Goal: Information Seeking & Learning: Learn about a topic

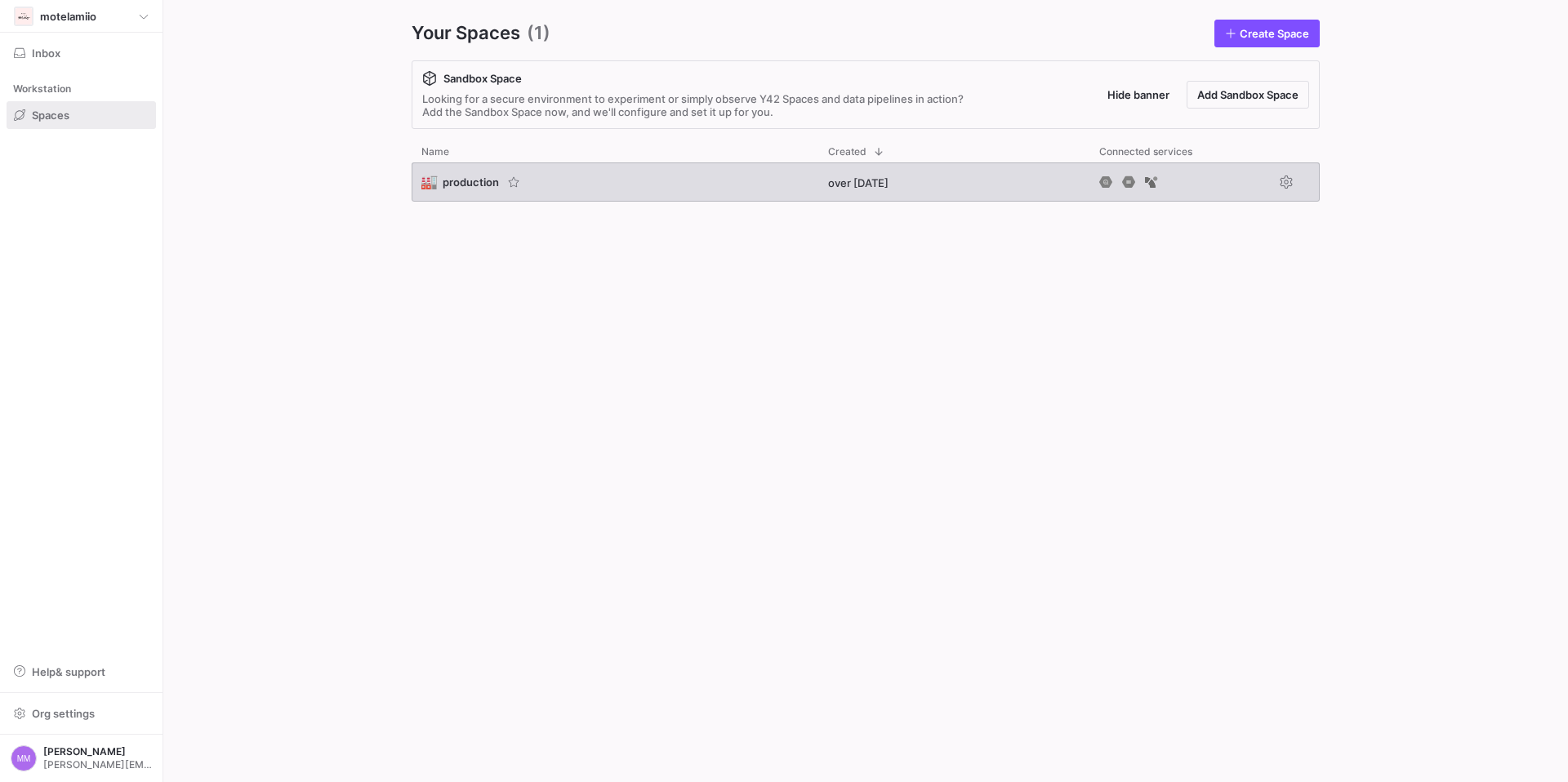
click at [466, 179] on span "production" at bounding box center [471, 183] width 56 height 14
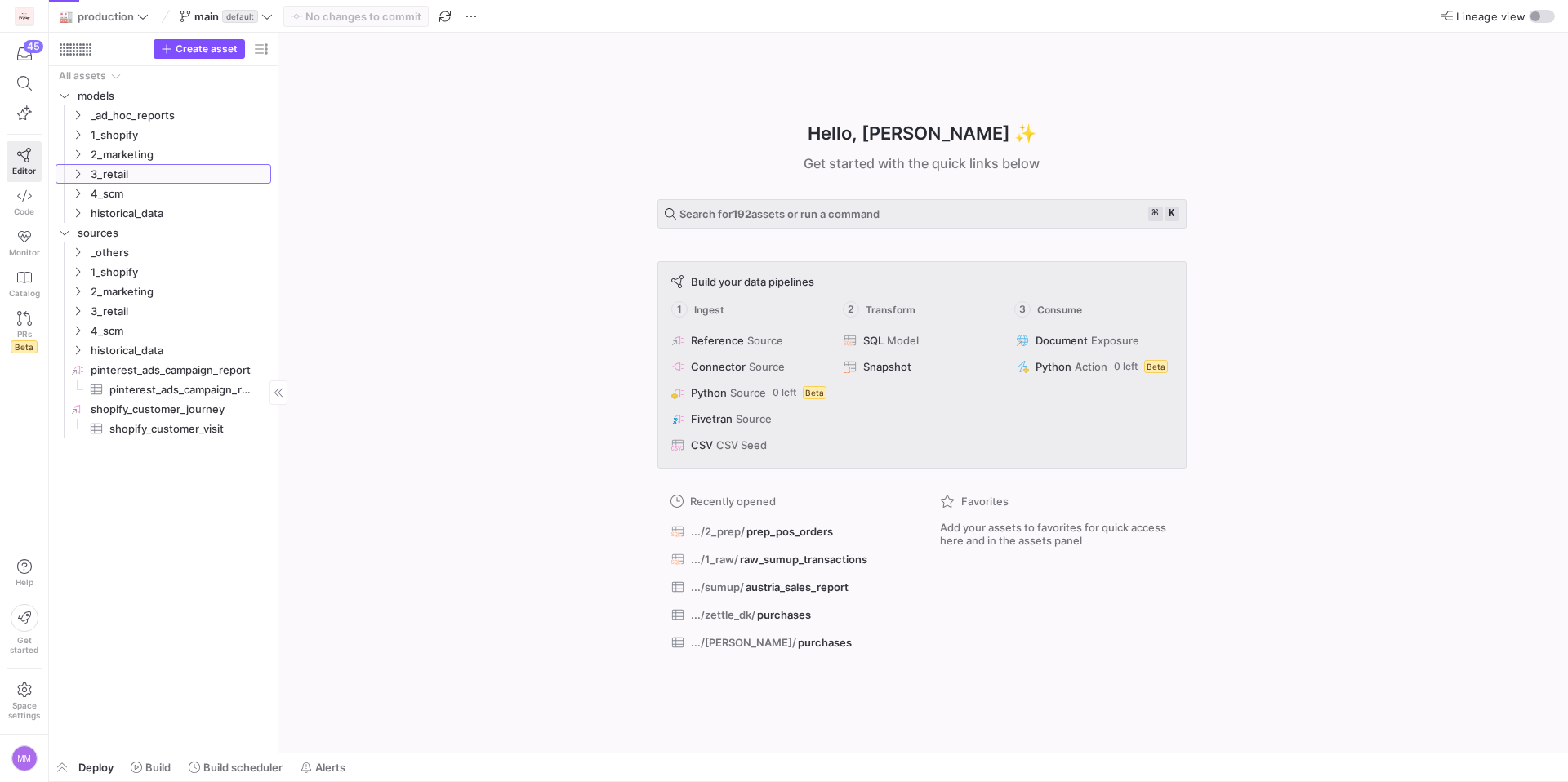
click at [66, 176] on div "Press SPACE to select this row." at bounding box center [62, 174] width 14 height 19
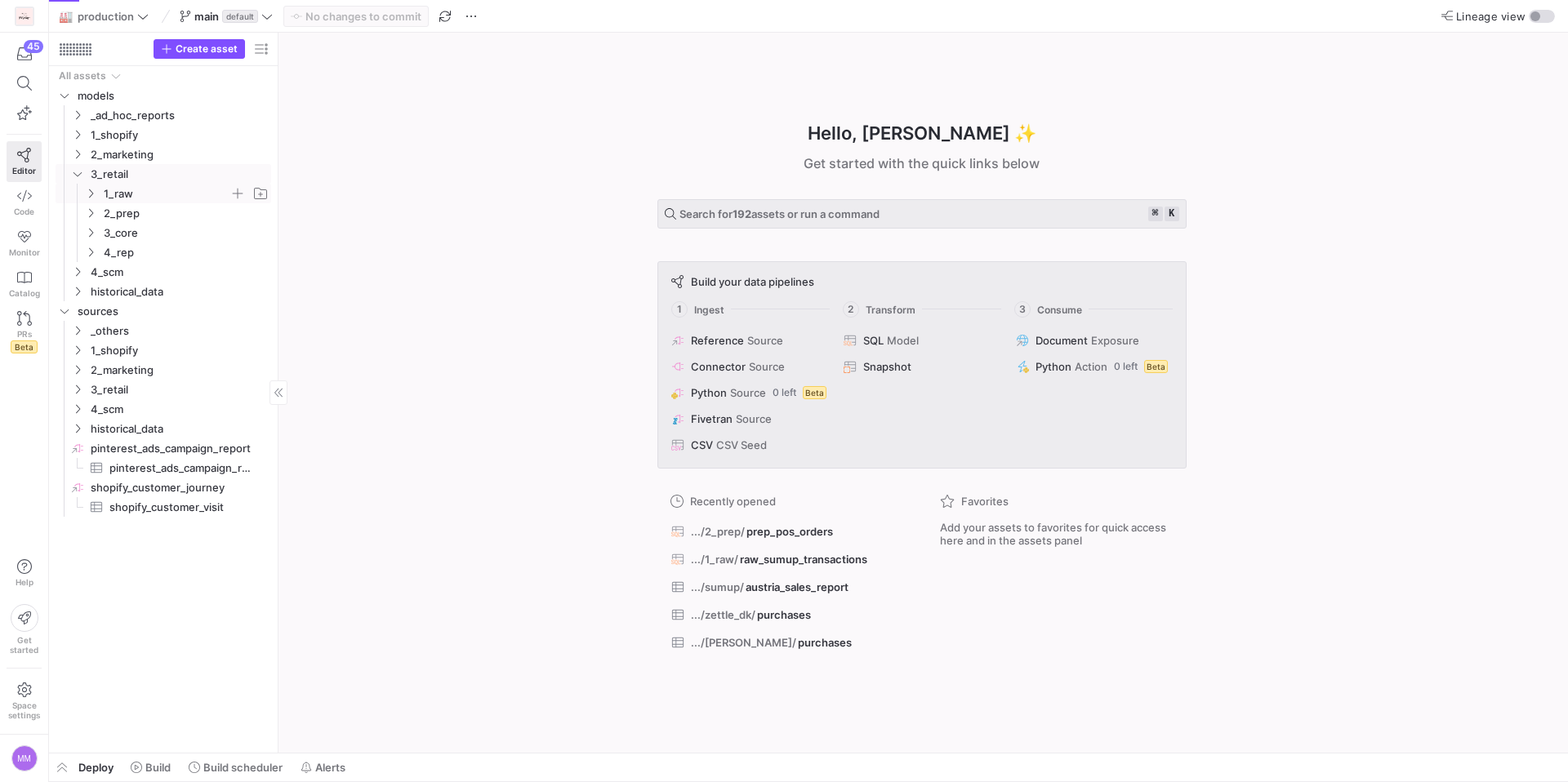
click at [89, 194] on icon "Press SPACE to select this row." at bounding box center [91, 193] width 12 height 10
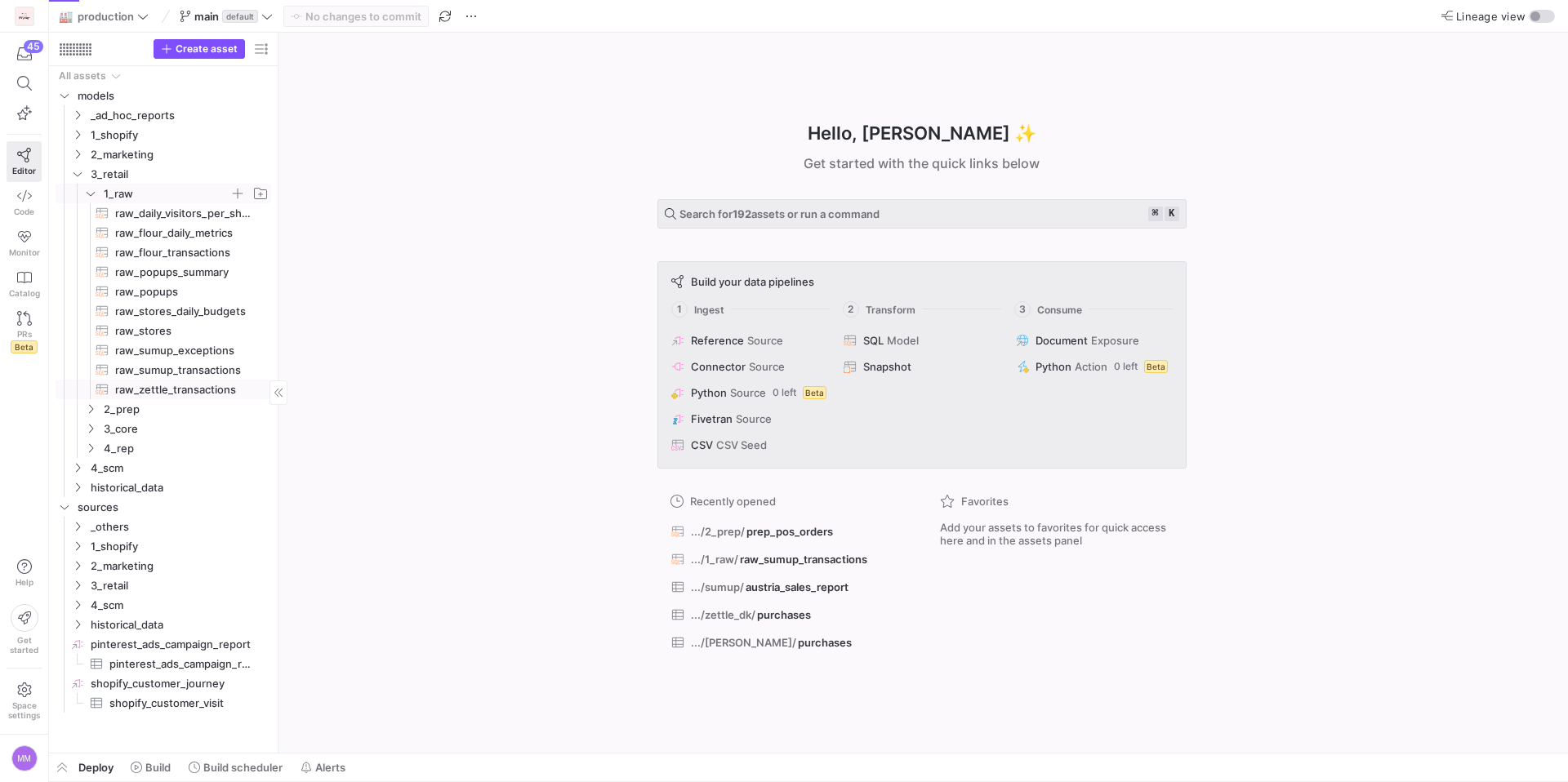
click at [176, 391] on span "raw_zettle_transactions​​​​​​​​​​" at bounding box center [184, 390] width 137 height 18
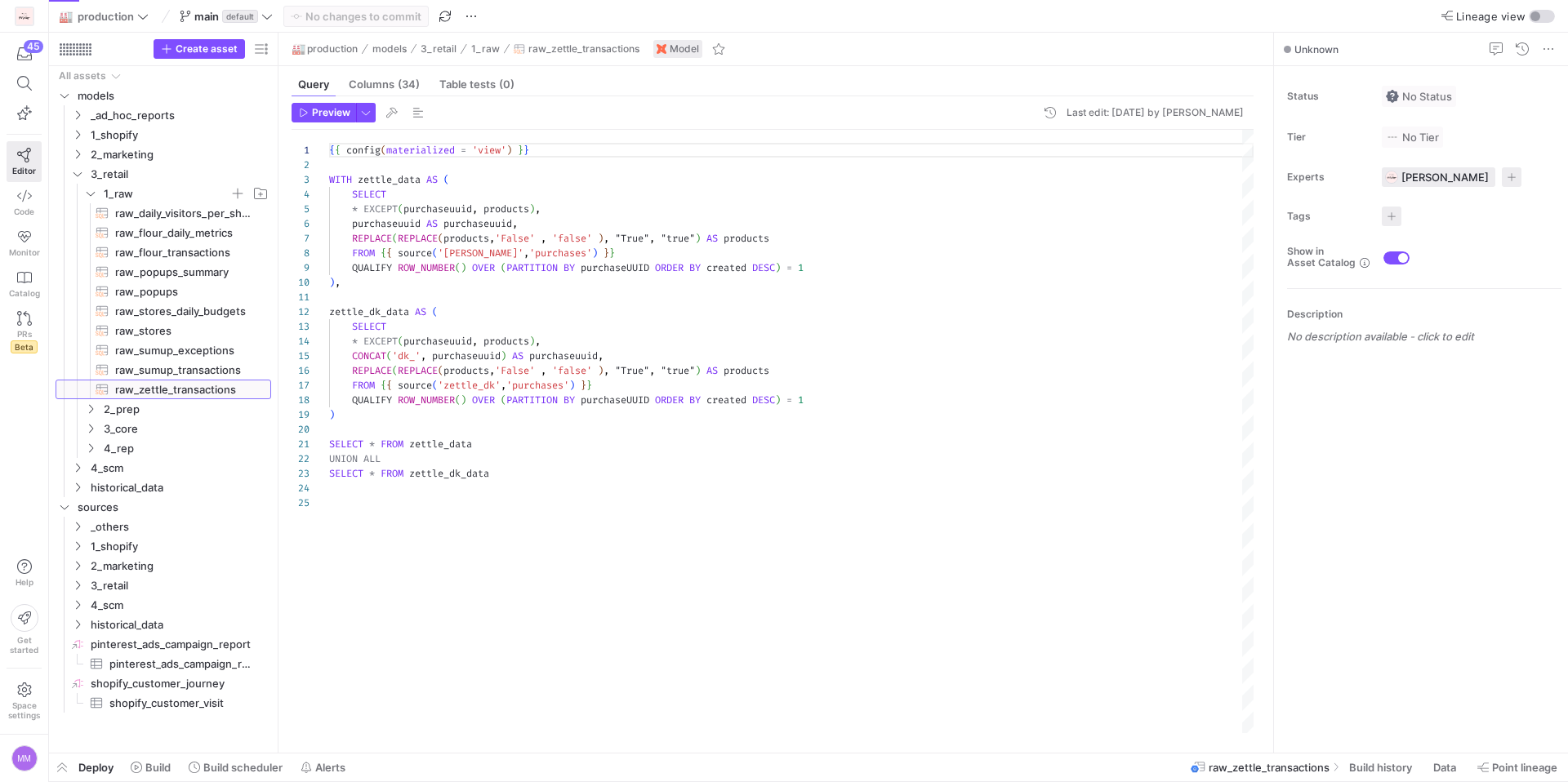
scroll to position [147, 0]
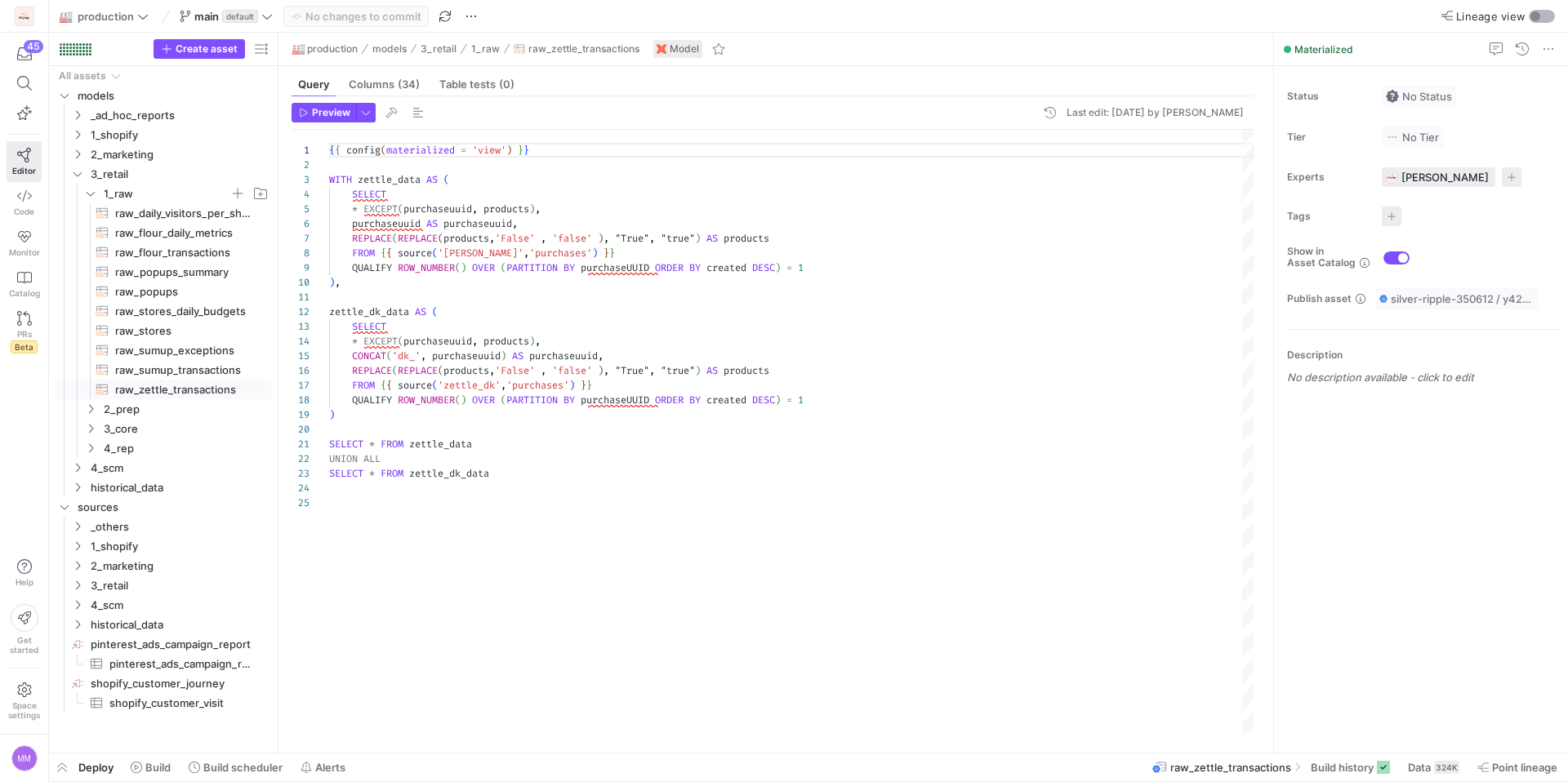
click at [1536, 14] on div "button" at bounding box center [1535, 16] width 10 height 10
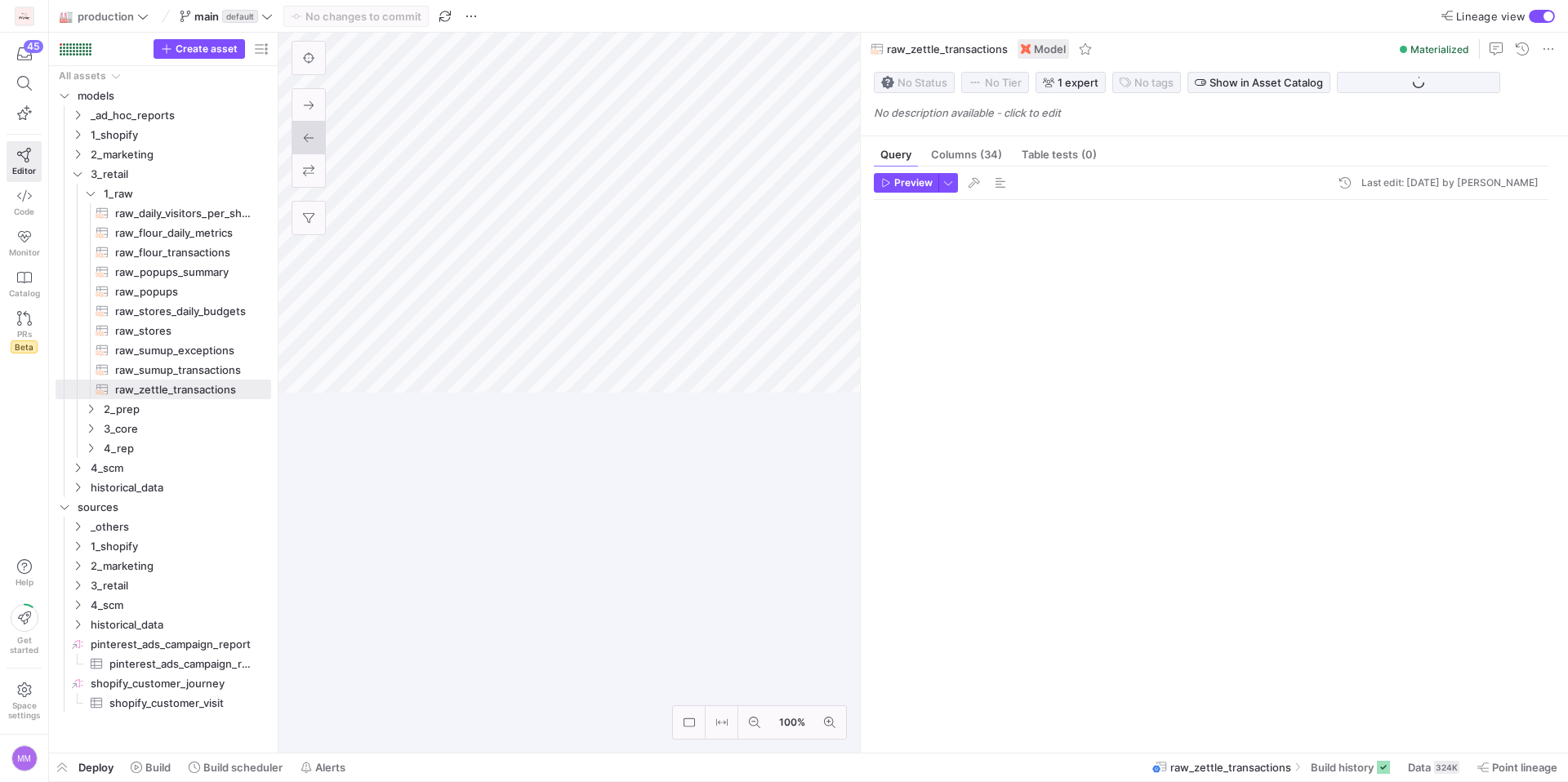
click at [316, 145] on button at bounding box center [308, 138] width 33 height 33
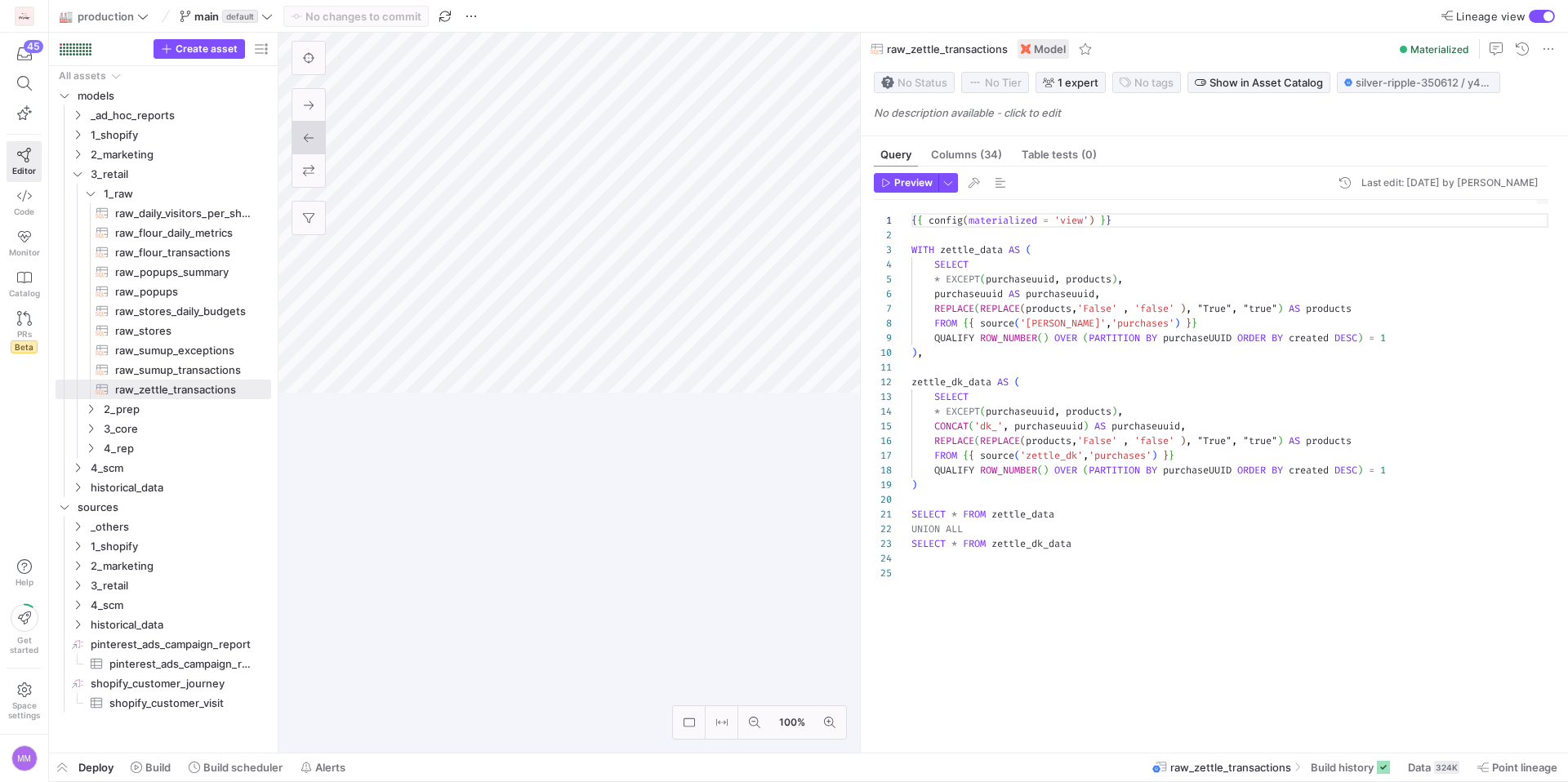
scroll to position [147, 0]
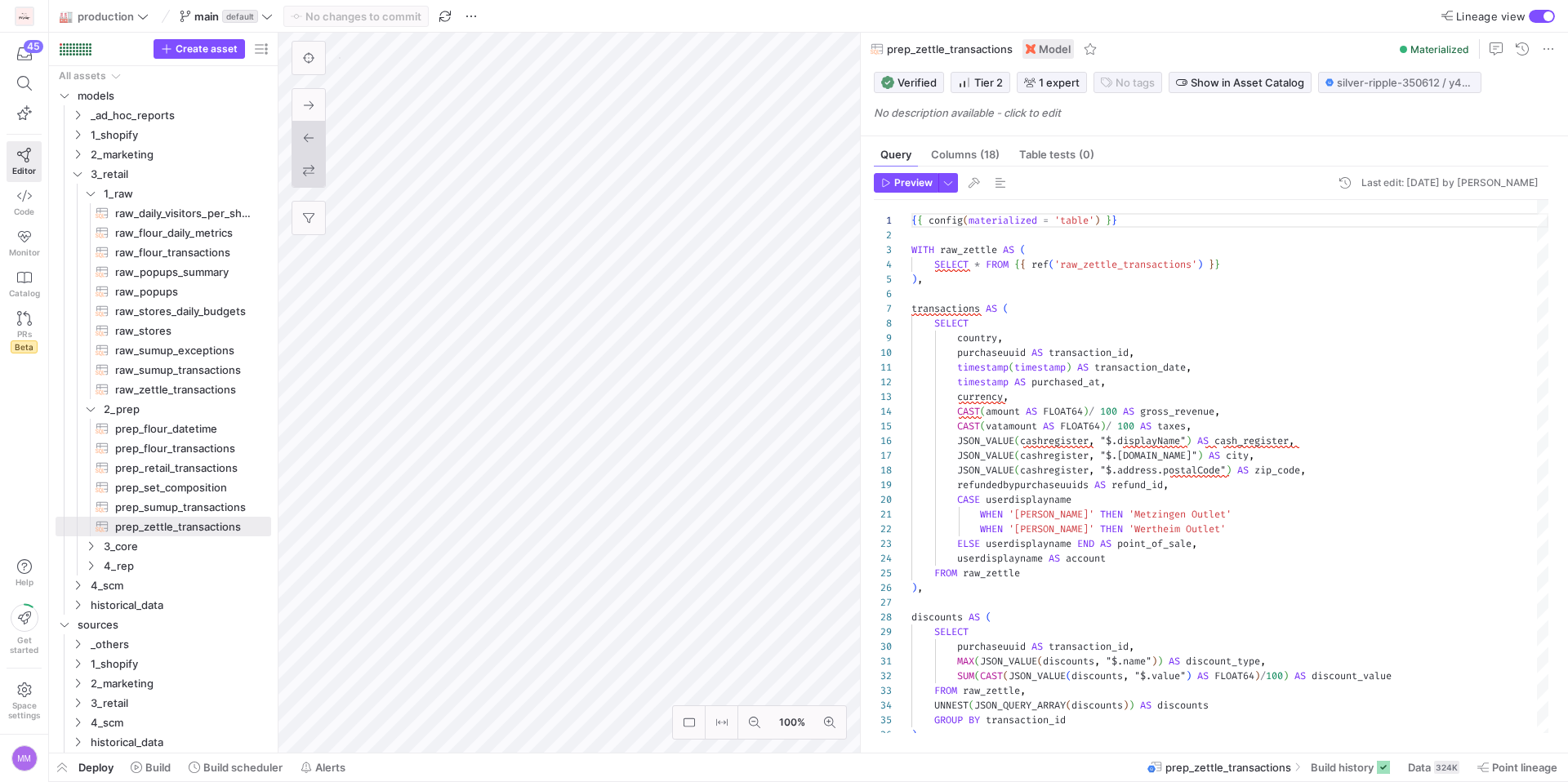
click at [312, 171] on icon at bounding box center [308, 171] width 12 height 12
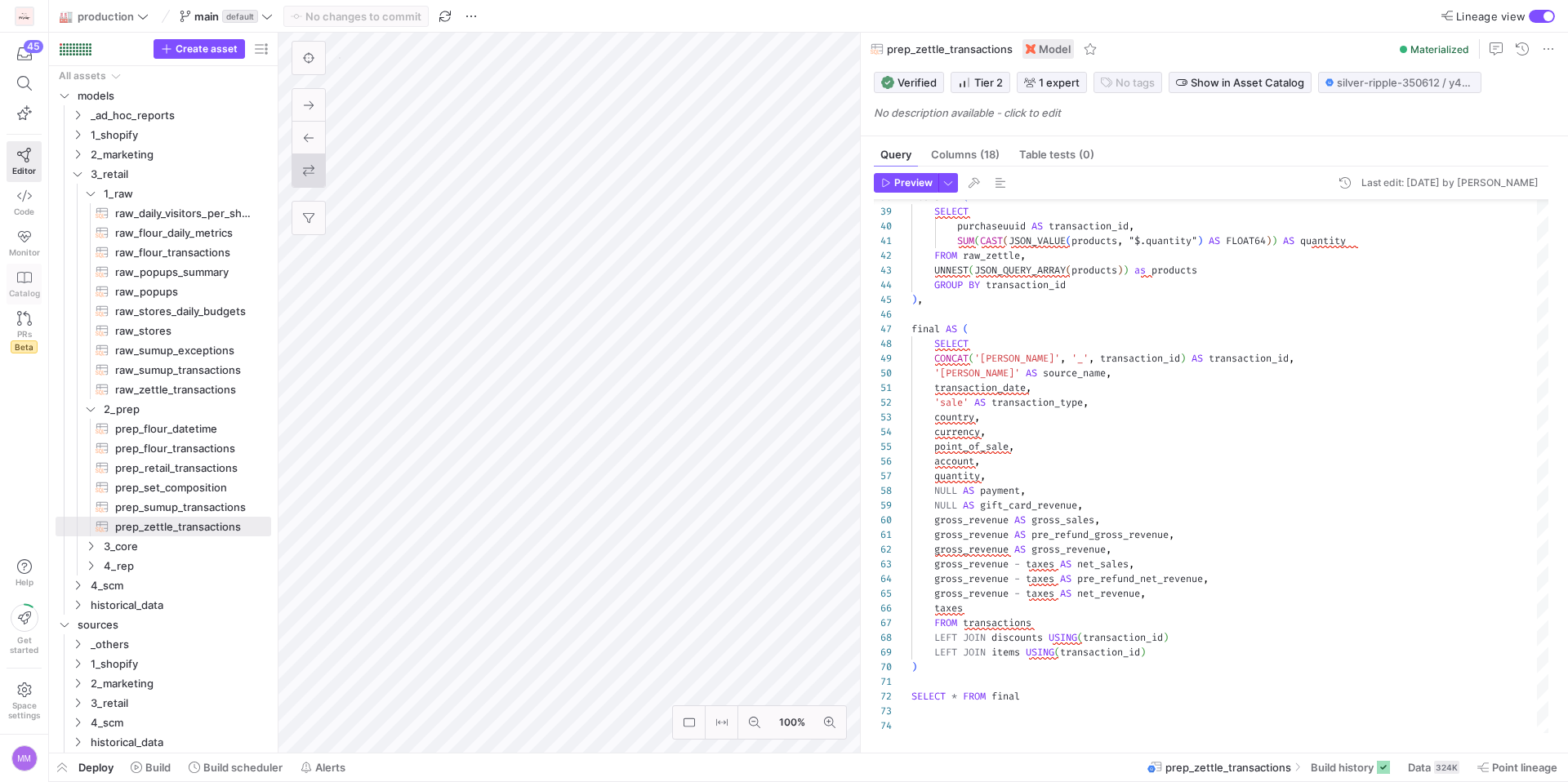
scroll to position [147, 0]
click at [160, 445] on span "prep_flour_transactions​​​​​​​​​​" at bounding box center [184, 449] width 137 height 18
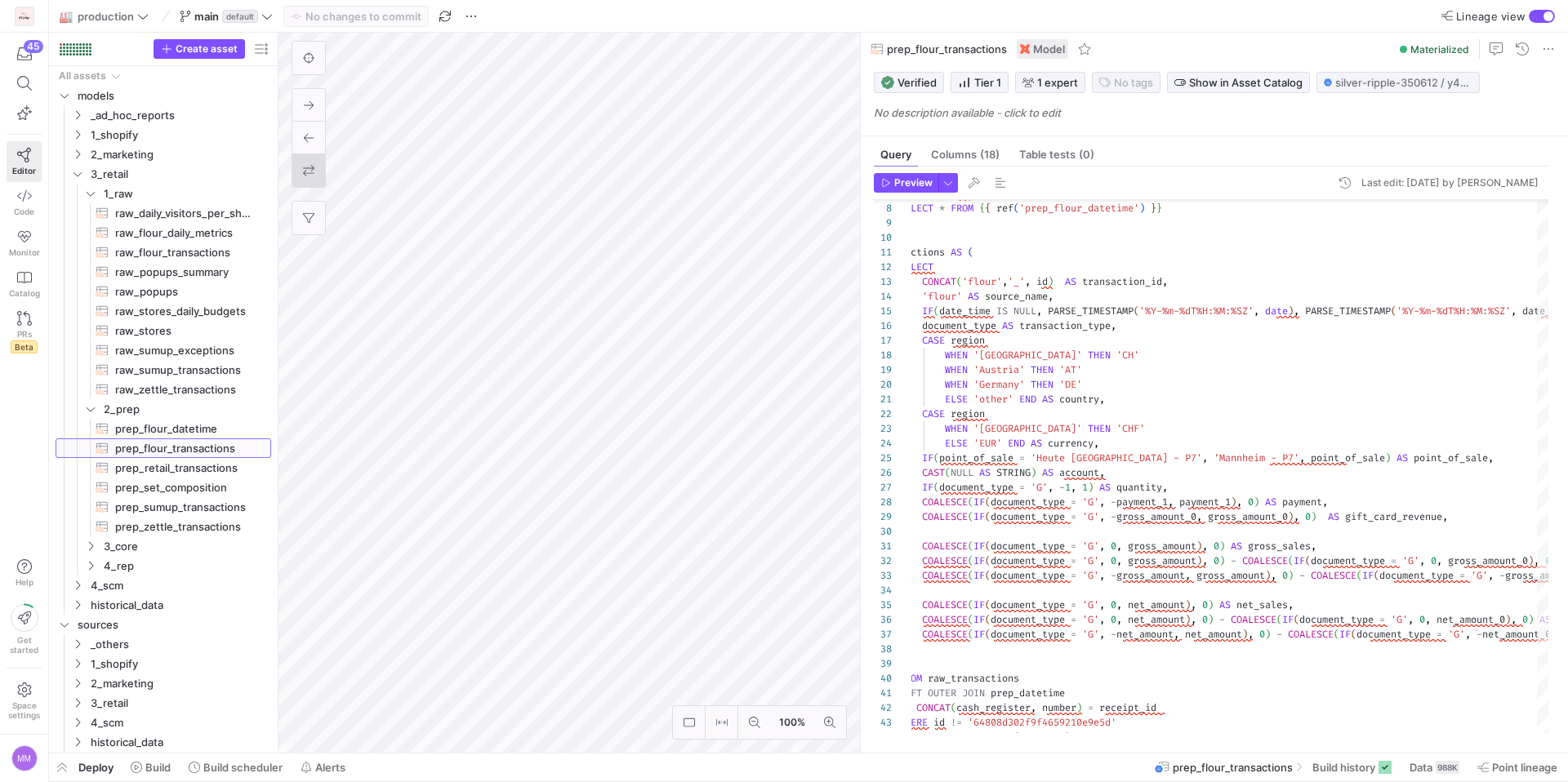
scroll to position [147, 0]
click at [162, 507] on span "prep_sumup_transactions​​​​​​​​​​" at bounding box center [184, 507] width 137 height 18
type textarea "{{ config(materialized = 'view') }} WITH transactions AS ( SELECT * FROM {{ ref…"
